Goal: Transaction & Acquisition: Subscribe to service/newsletter

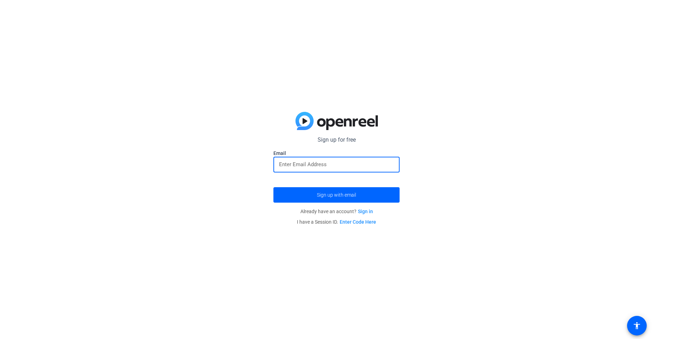
click at [317, 164] on input "email" at bounding box center [336, 164] width 115 height 8
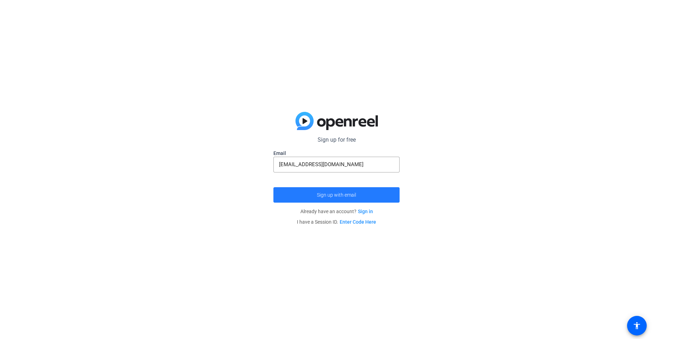
click at [336, 195] on span "Sign up with email" at bounding box center [336, 195] width 39 height 0
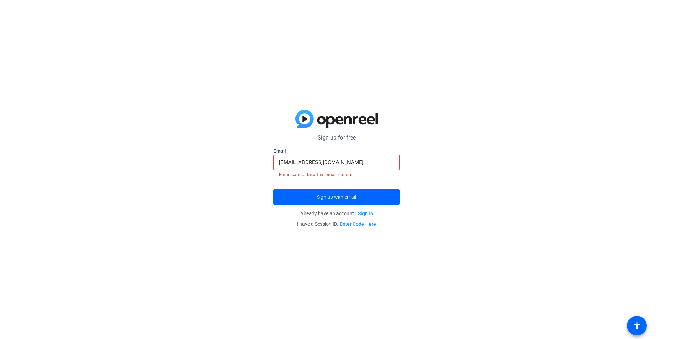
drag, startPoint x: 337, startPoint y: 162, endPoint x: 262, endPoint y: 167, distance: 75.2
click at [279, 166] on input "[EMAIL_ADDRESS][DOMAIN_NAME]" at bounding box center [336, 162] width 115 height 8
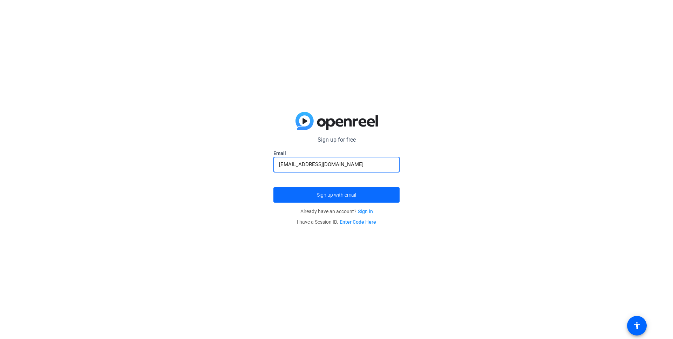
type input "[EMAIL_ADDRESS][DOMAIN_NAME]"
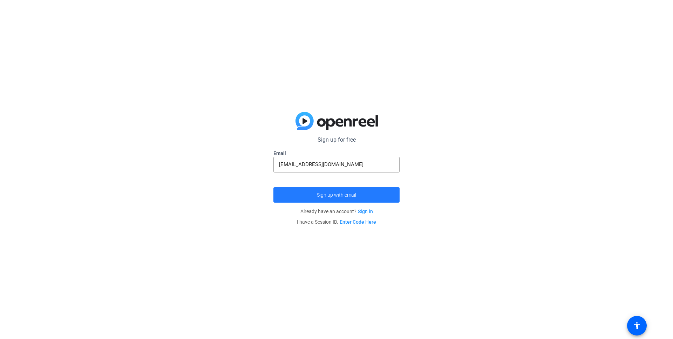
click at [339, 195] on span "Sign up with email" at bounding box center [336, 195] width 39 height 0
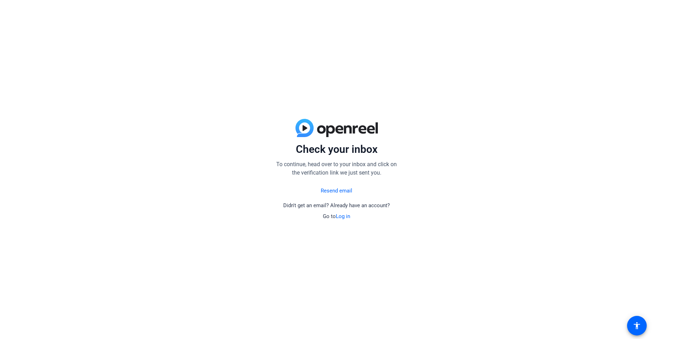
click at [340, 215] on link "Log in" at bounding box center [343, 216] width 14 height 6
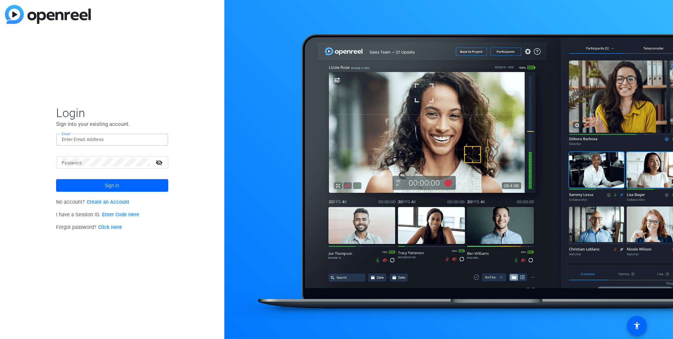
click at [102, 137] on input "Email" at bounding box center [112, 139] width 101 height 8
